Goal: Transaction & Acquisition: Subscribe to service/newsletter

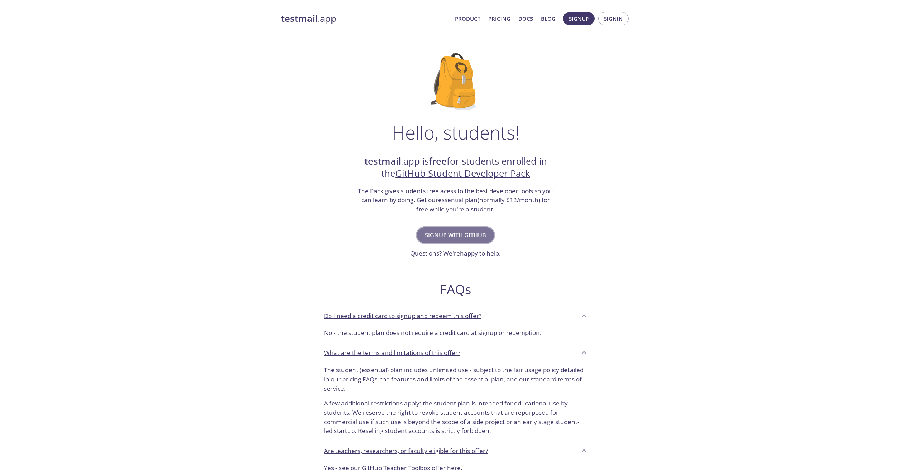
click at [465, 236] on span "Signup with GitHub" at bounding box center [455, 235] width 61 height 10
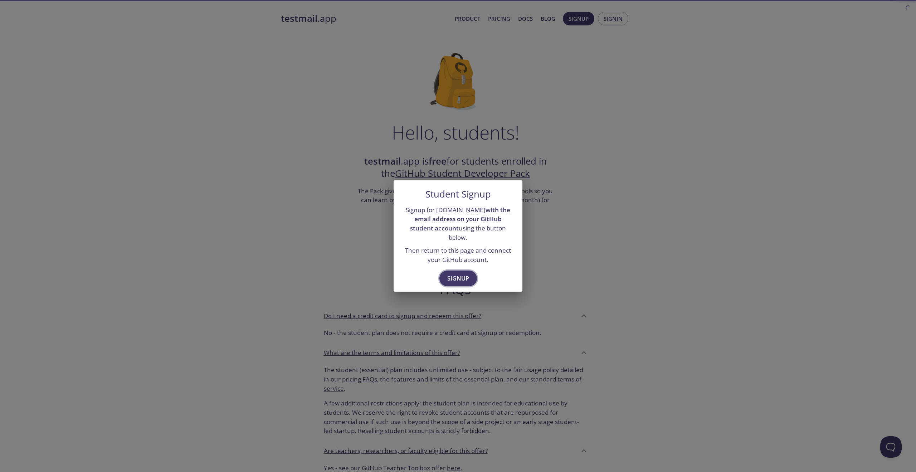
click at [460, 273] on span "Signup" at bounding box center [458, 278] width 22 height 10
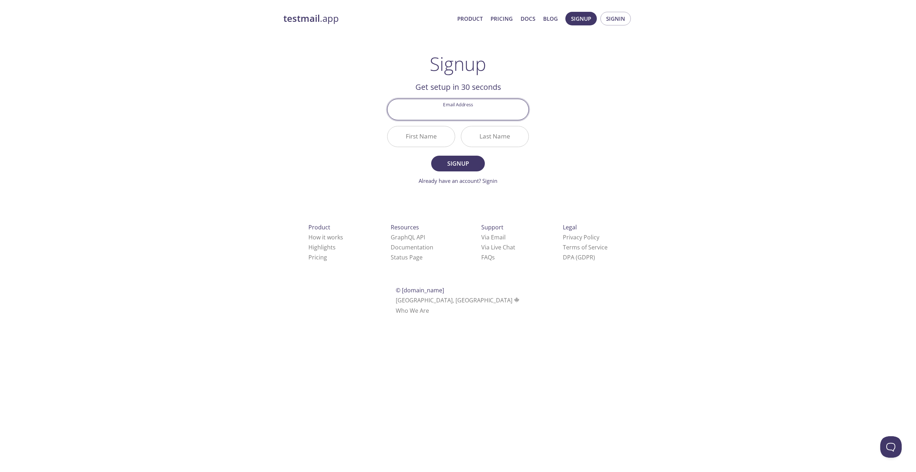
click at [459, 118] on input "Email Address" at bounding box center [458, 109] width 141 height 20
type input "[EMAIL_ADDRESS][DOMAIN_NAME]"
click at [432, 139] on input "First Name" at bounding box center [421, 136] width 67 height 20
type input "Emin"
click at [431, 156] on button "Signup" at bounding box center [458, 164] width 54 height 16
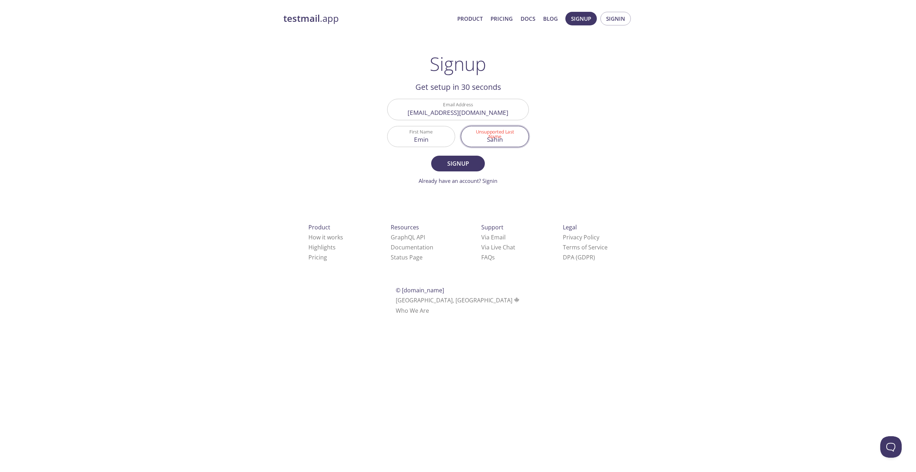
type input "Sahin"
click at [464, 175] on form "Email Address seeminsahin@gmail.com First Name Emin Unsupported Last Name Sahin…" at bounding box center [458, 142] width 142 height 86
click at [465, 167] on span "Signup" at bounding box center [458, 164] width 38 height 10
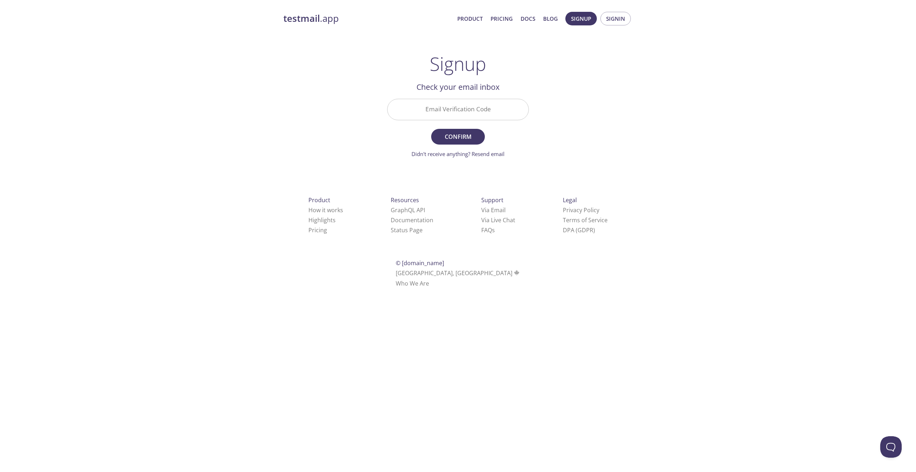
click at [451, 118] on input "Email Verification Code" at bounding box center [458, 109] width 141 height 20
click at [630, 112] on div "testmail .app Product Pricing Docs Blog Signup Signin Signup Get setup in 30 se…" at bounding box center [458, 157] width 367 height 301
drag, startPoint x: 463, startPoint y: 89, endPoint x: 464, endPoint y: 108, distance: 19.0
click at [463, 89] on h2 "Check your email inbox" at bounding box center [458, 87] width 142 height 12
click at [466, 119] on input "Email Verification Code" at bounding box center [458, 109] width 141 height 20
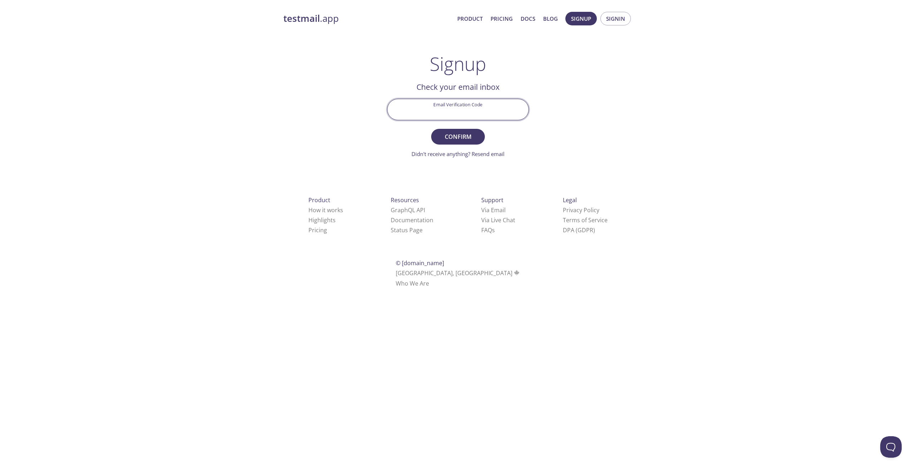
paste input "8XZYWL1"
type input "8XZYWL1"
click at [471, 133] on span "Confirm" at bounding box center [458, 137] width 38 height 10
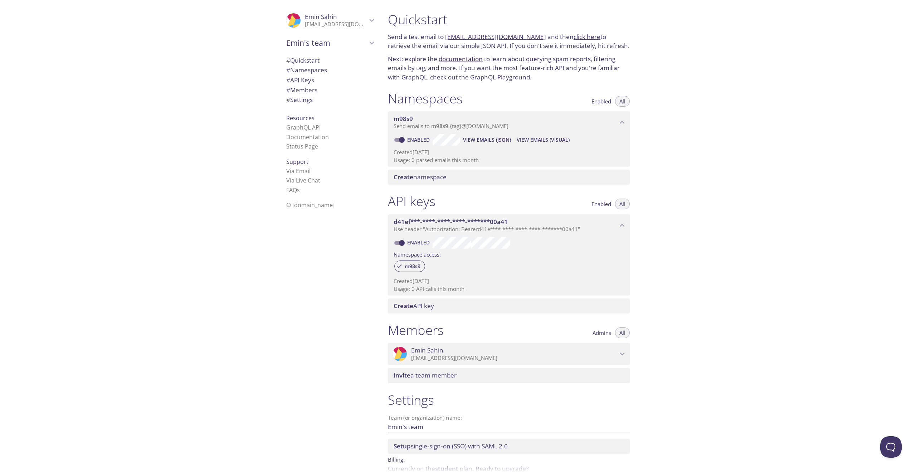
click at [307, 18] on span "[PERSON_NAME]" at bounding box center [321, 17] width 32 height 8
click at [307, 21] on p "[EMAIL_ADDRESS][DOMAIN_NAME]" at bounding box center [336, 24] width 62 height 7
click at [396, 243] on input "Enabled" at bounding box center [402, 243] width 26 height 9
checkbox input "false"
